Goal: Task Accomplishment & Management: Complete application form

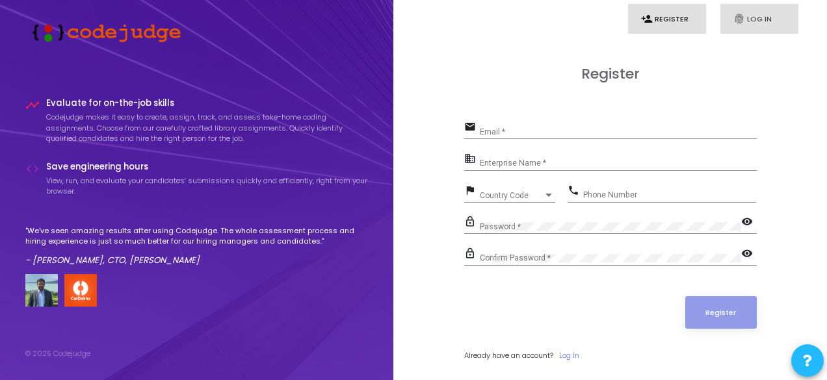
click at [756, 19] on link "fingerprint Log In" at bounding box center [759, 19] width 78 height 31
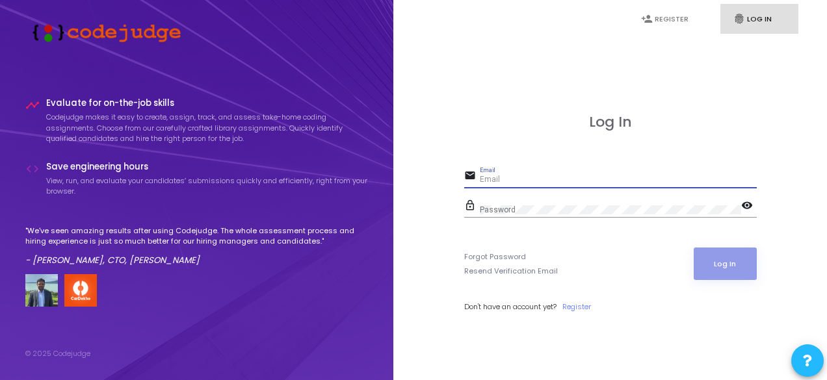
click at [566, 180] on input "Email" at bounding box center [618, 179] width 277 height 9
type input "wase"
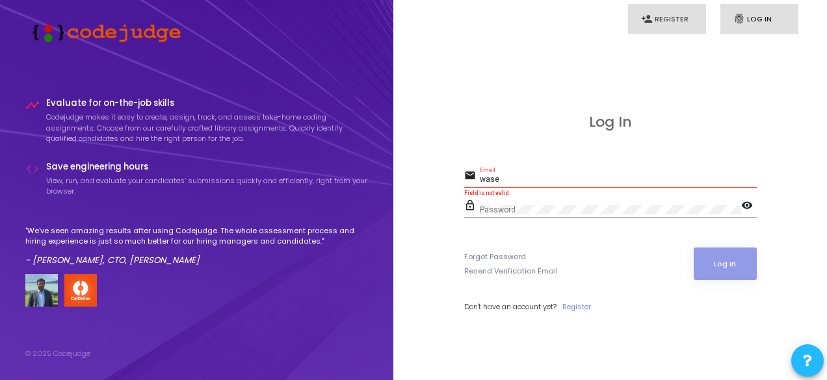
click at [667, 16] on link "person_add Register" at bounding box center [667, 19] width 78 height 31
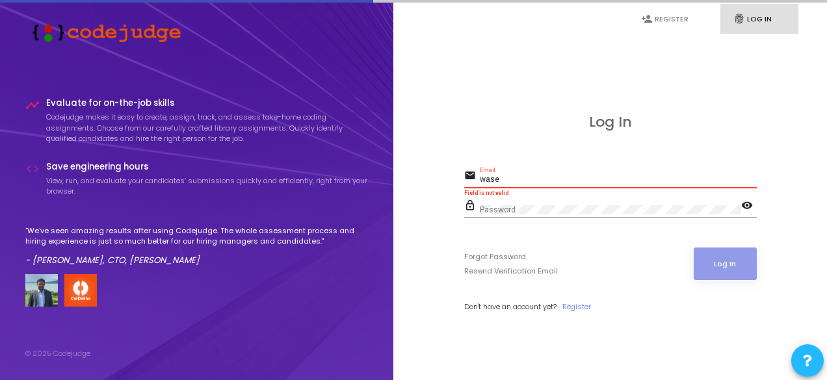
click at [548, 176] on input "wase" at bounding box center [618, 179] width 277 height 9
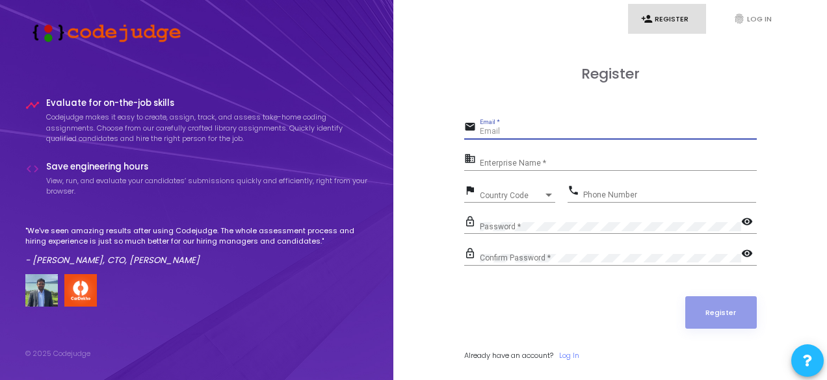
click at [517, 135] on input "Email *" at bounding box center [618, 131] width 277 height 9
